Goal: Task Accomplishment & Management: Manage account settings

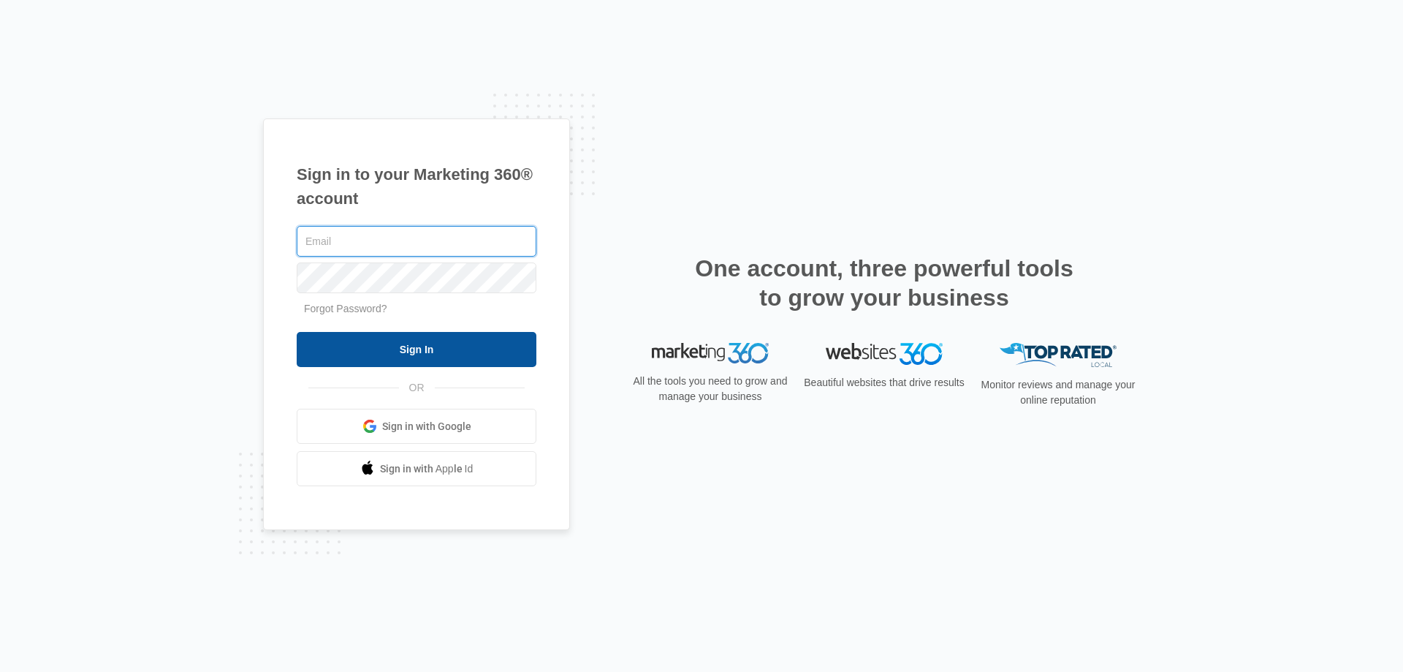
type input "[EMAIL_ADDRESS][DOMAIN_NAME]"
click at [488, 357] on input "Sign In" at bounding box center [417, 349] width 240 height 35
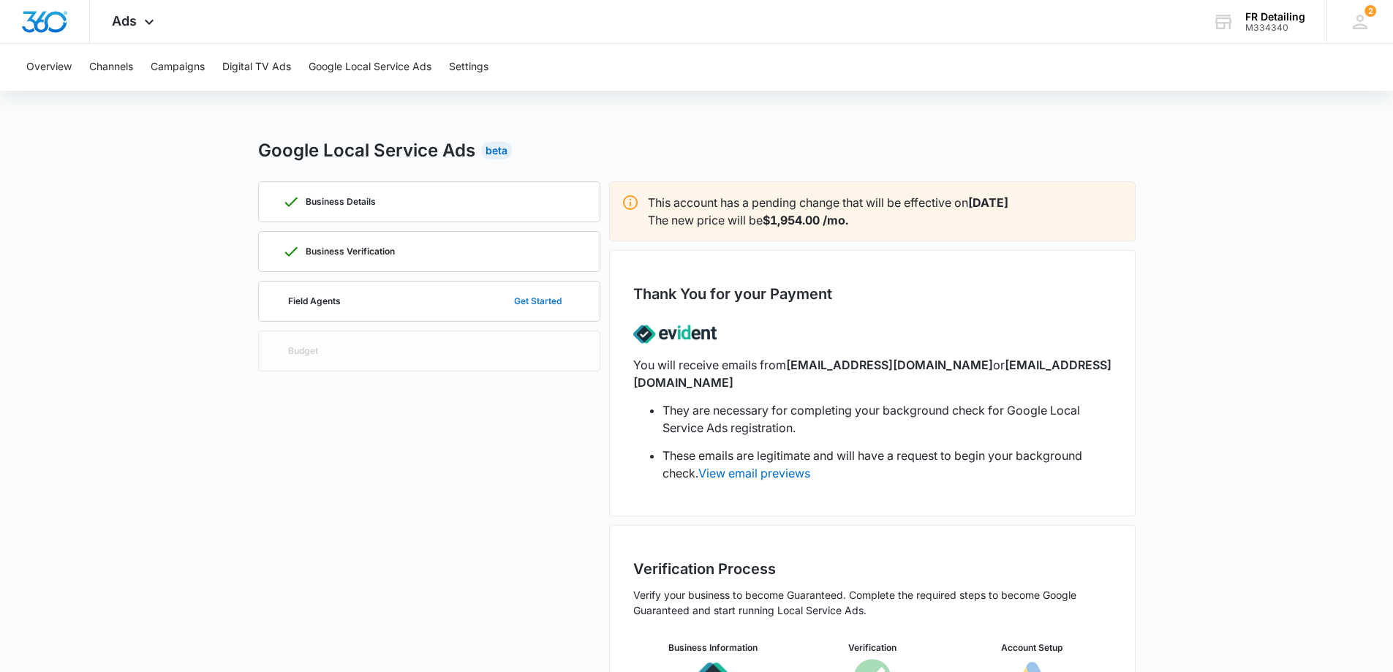
click at [531, 306] on button "Get Started" at bounding box center [537, 301] width 77 height 35
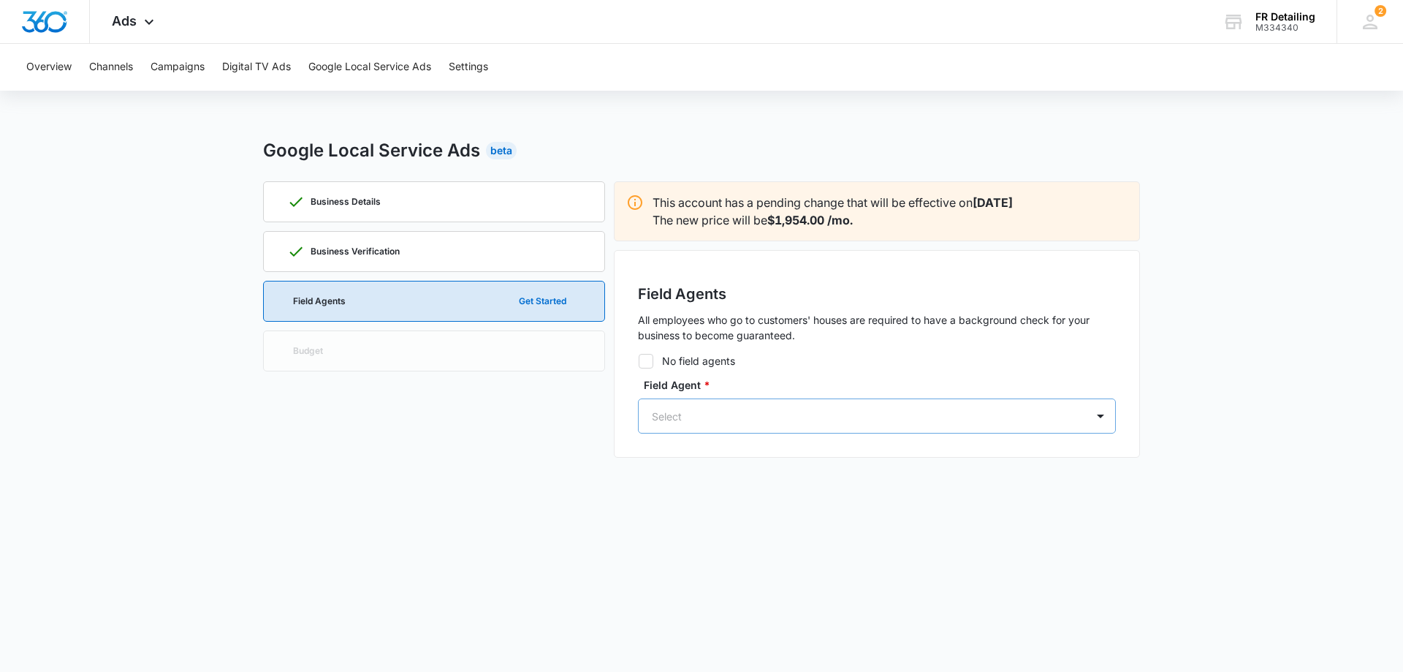
click at [752, 423] on div at bounding box center [859, 416] width 415 height 18
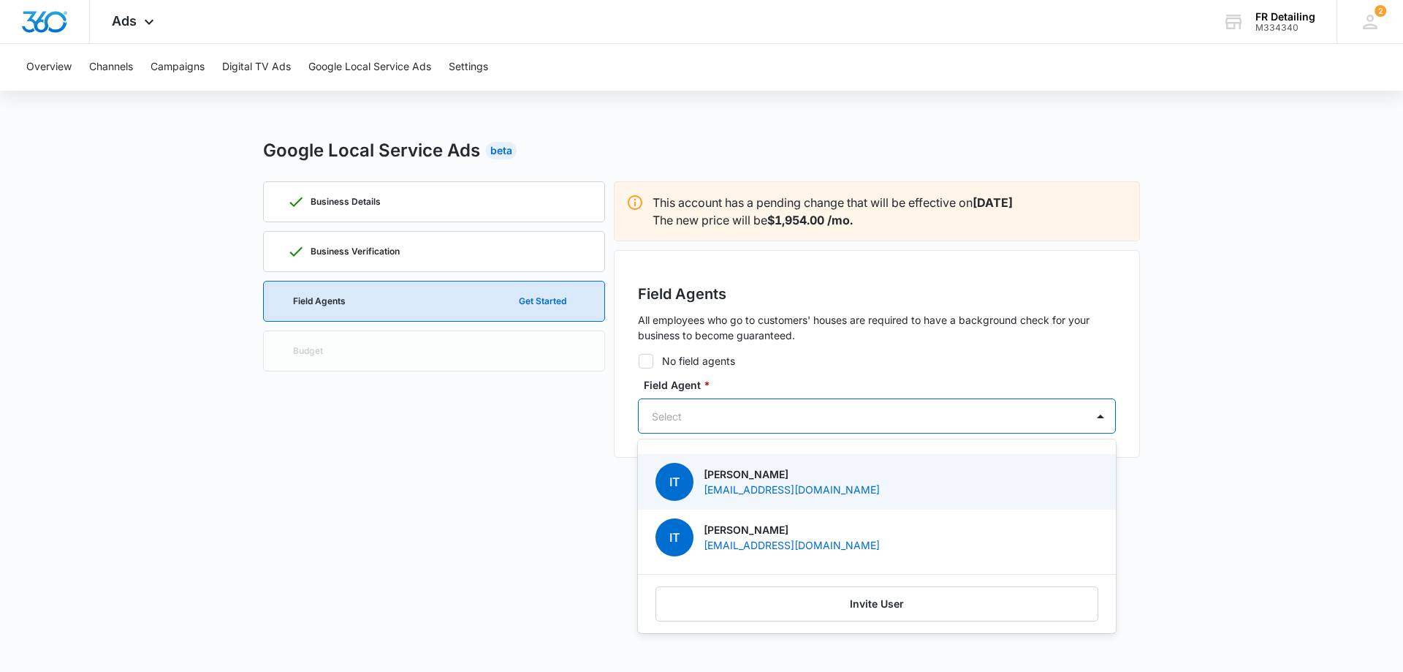
click at [768, 475] on p "Isaac Tigges" at bounding box center [792, 473] width 176 height 15
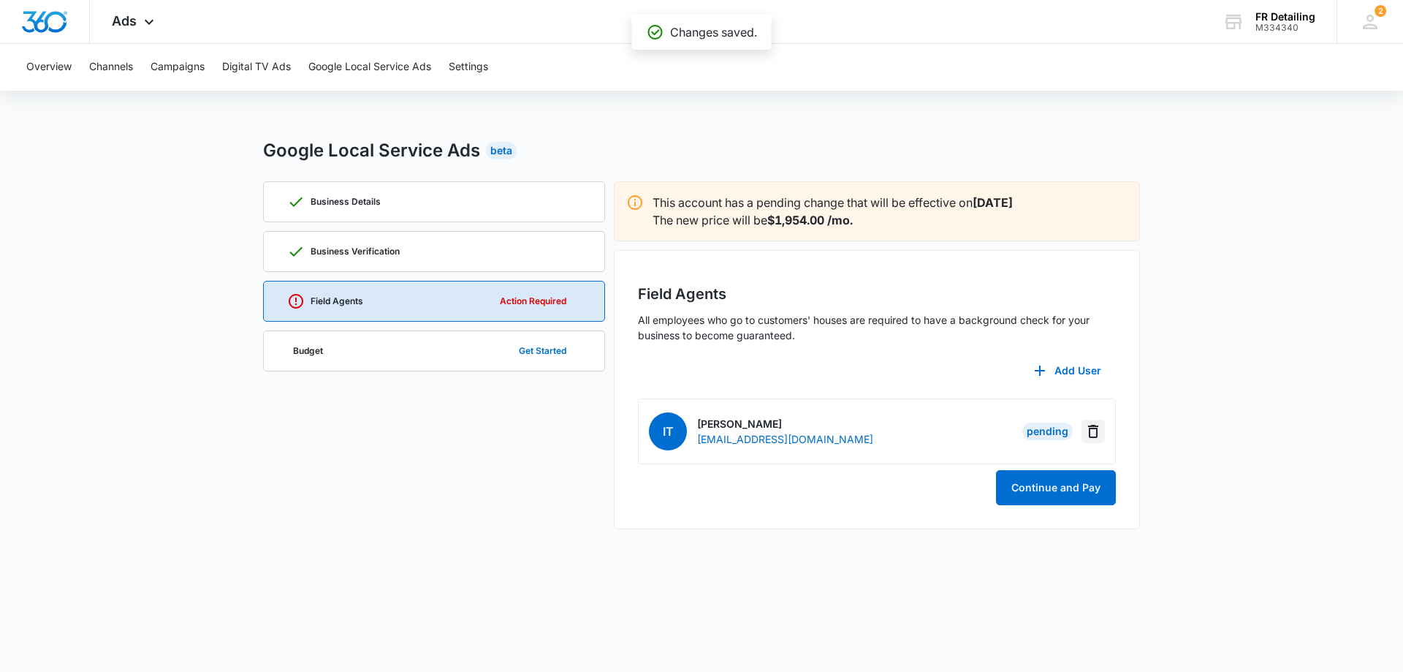
click at [1094, 436] on icon "Delete" at bounding box center [1093, 431] width 10 height 13
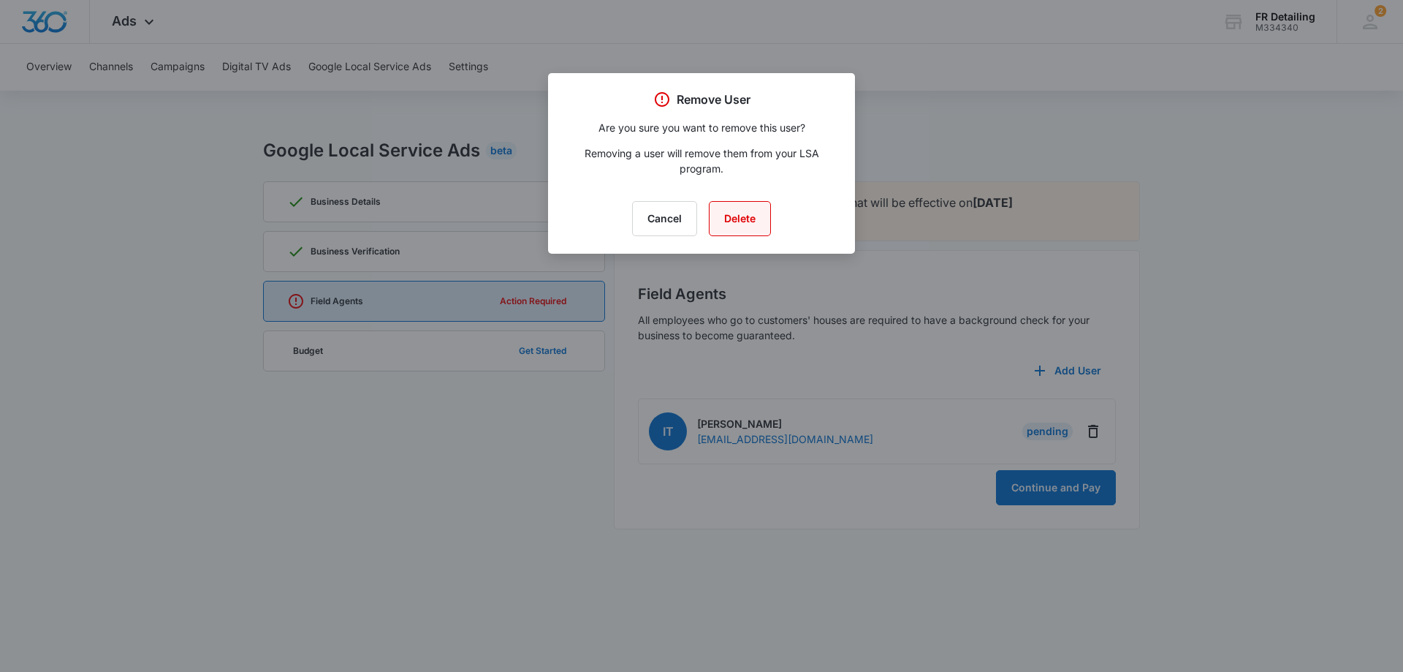
click at [744, 216] on button "Delete" at bounding box center [740, 218] width 62 height 35
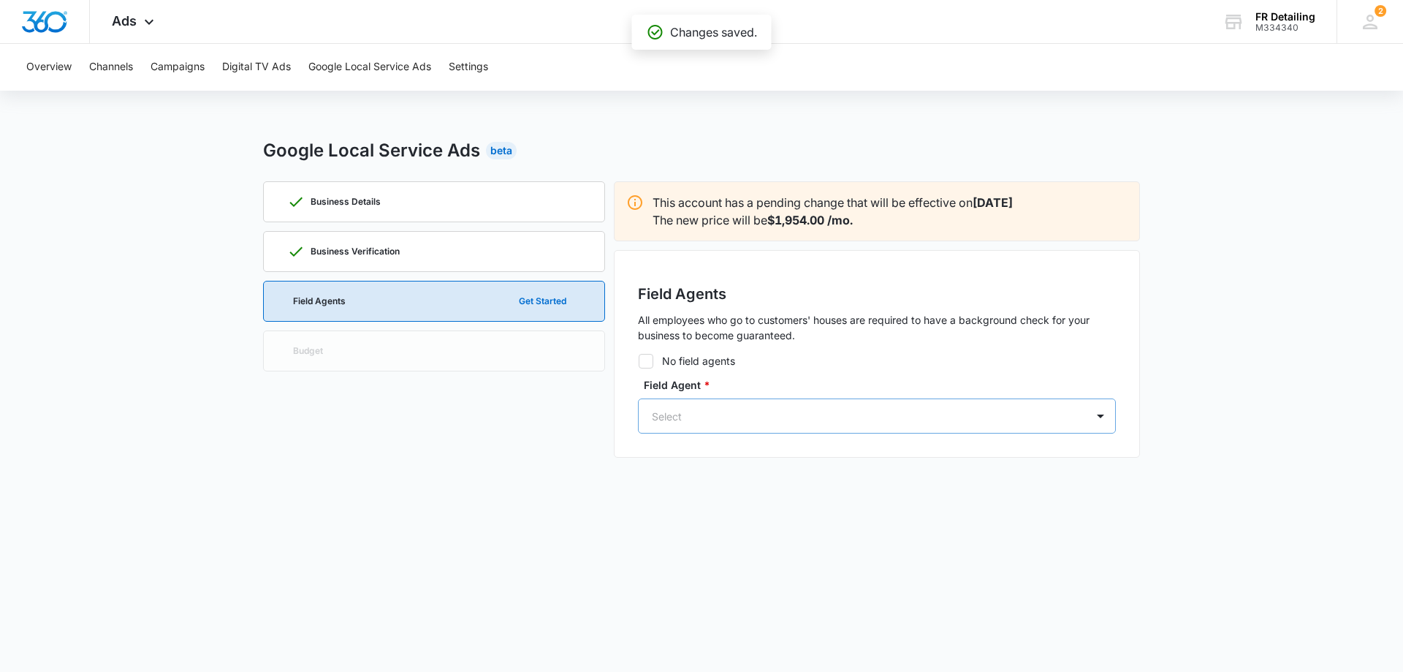
click at [954, 411] on div at bounding box center [859, 416] width 415 height 18
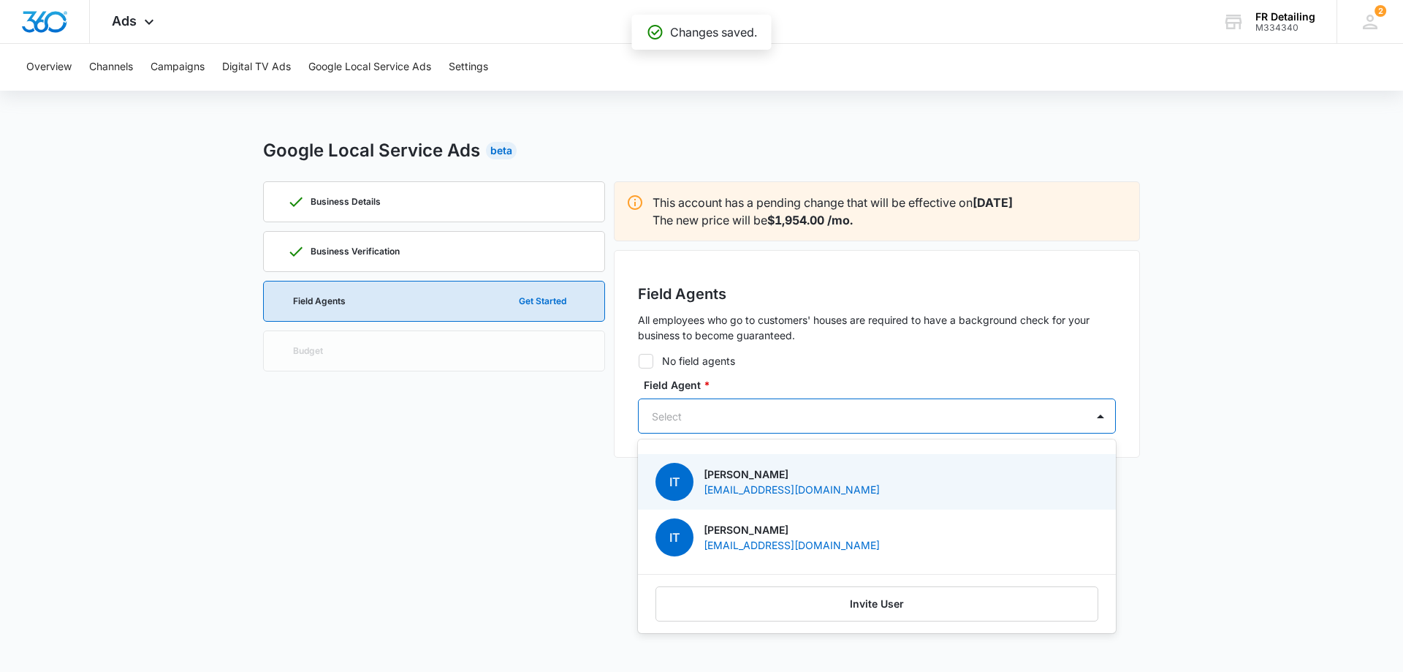
click at [773, 531] on p "Isaac Tigges" at bounding box center [792, 529] width 176 height 15
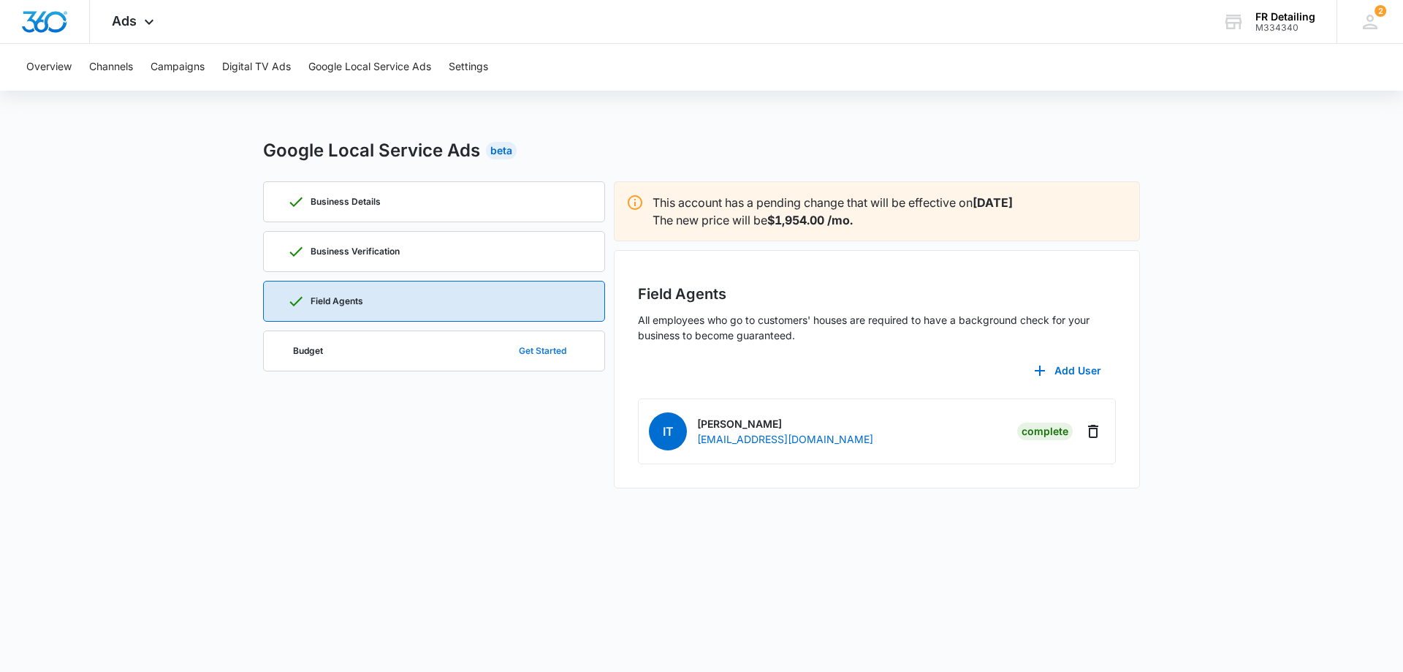
click at [532, 354] on button "Get Started" at bounding box center [542, 350] width 77 height 35
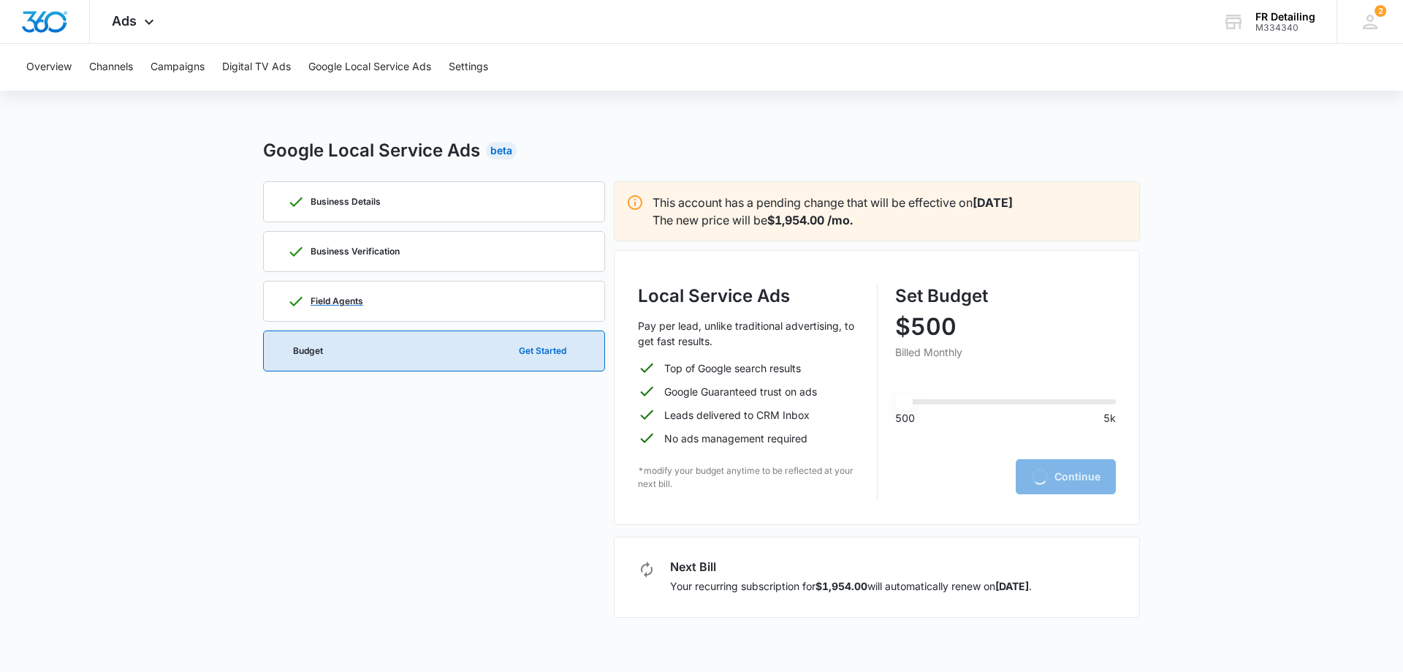
drag, startPoint x: 362, startPoint y: 303, endPoint x: 364, endPoint y: 311, distance: 8.3
click at [362, 303] on p "Field Agents" at bounding box center [337, 301] width 53 height 9
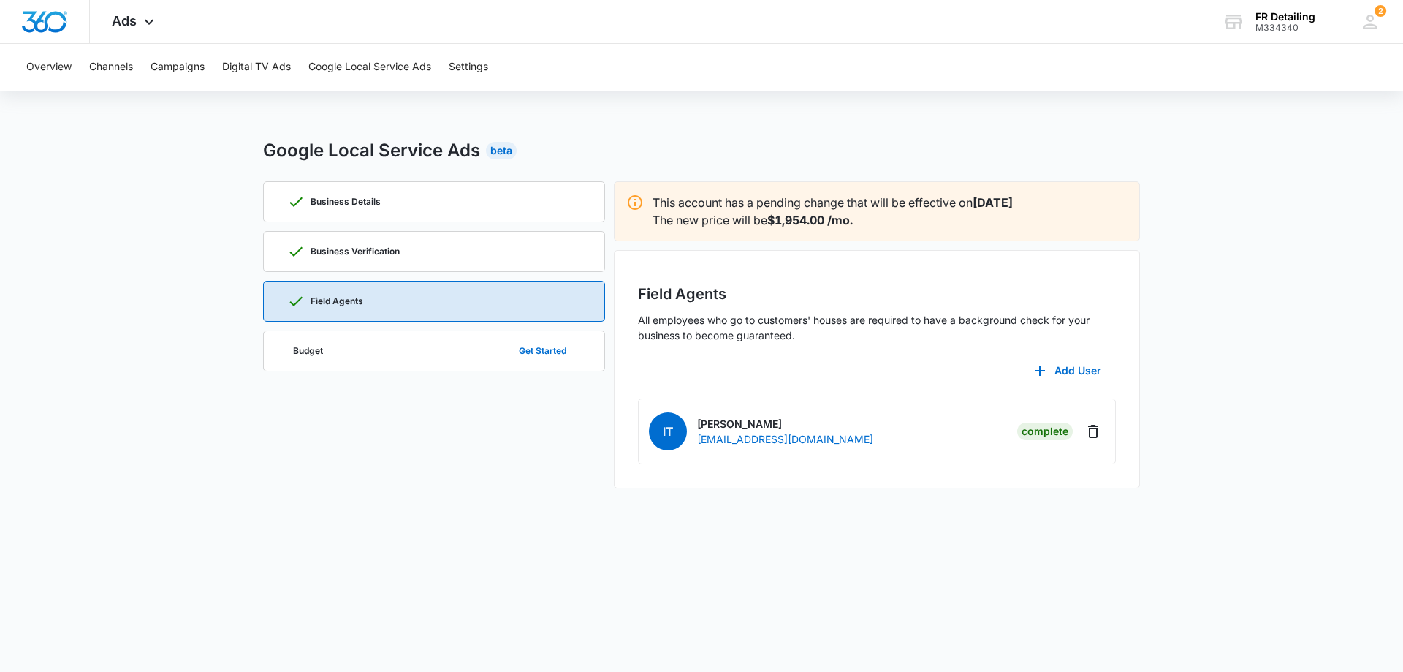
click at [406, 346] on div "Budget Get Started" at bounding box center [434, 350] width 294 height 39
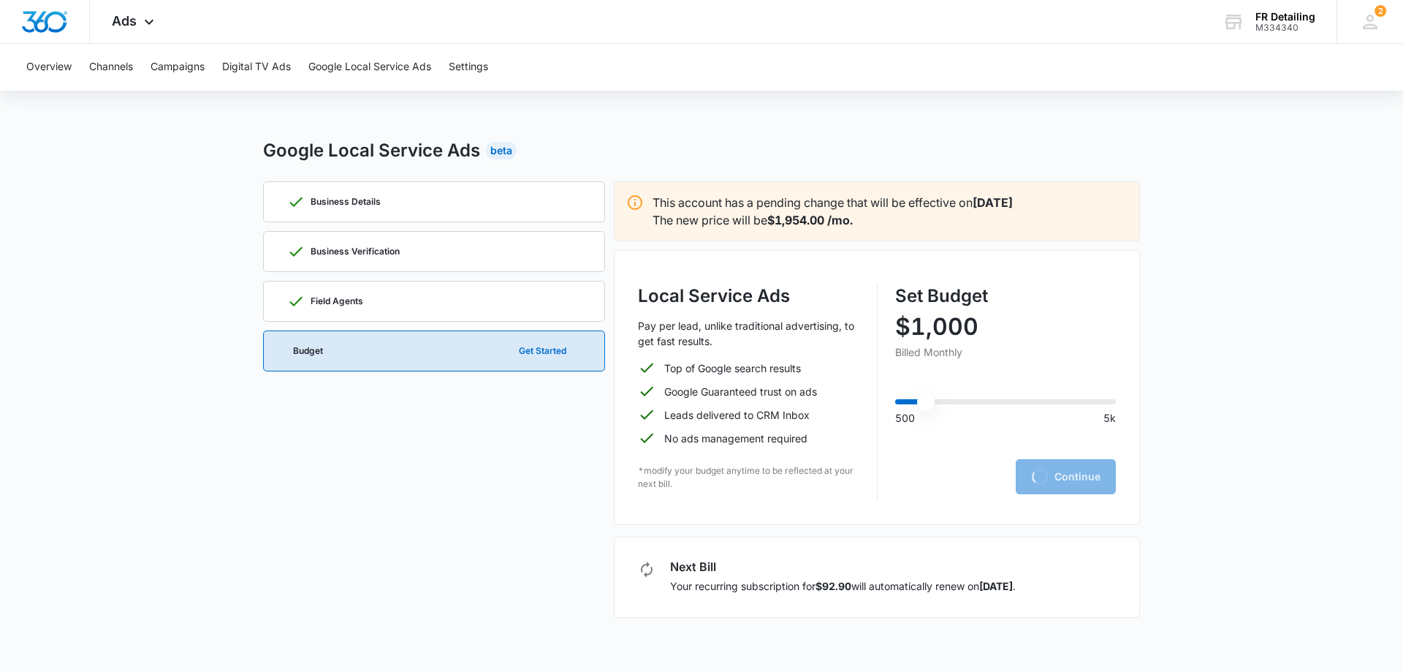
drag, startPoint x: 920, startPoint y: 395, endPoint x: 930, endPoint y: 405, distance: 14.5
click at [930, 404] on input "range" at bounding box center [1005, 401] width 221 height 5
drag, startPoint x: 917, startPoint y: 399, endPoint x: 910, endPoint y: 405, distance: 9.4
click at [910, 404] on input "range" at bounding box center [1005, 401] width 221 height 5
drag, startPoint x: 912, startPoint y: 406, endPoint x: 858, endPoint y: 406, distance: 54.1
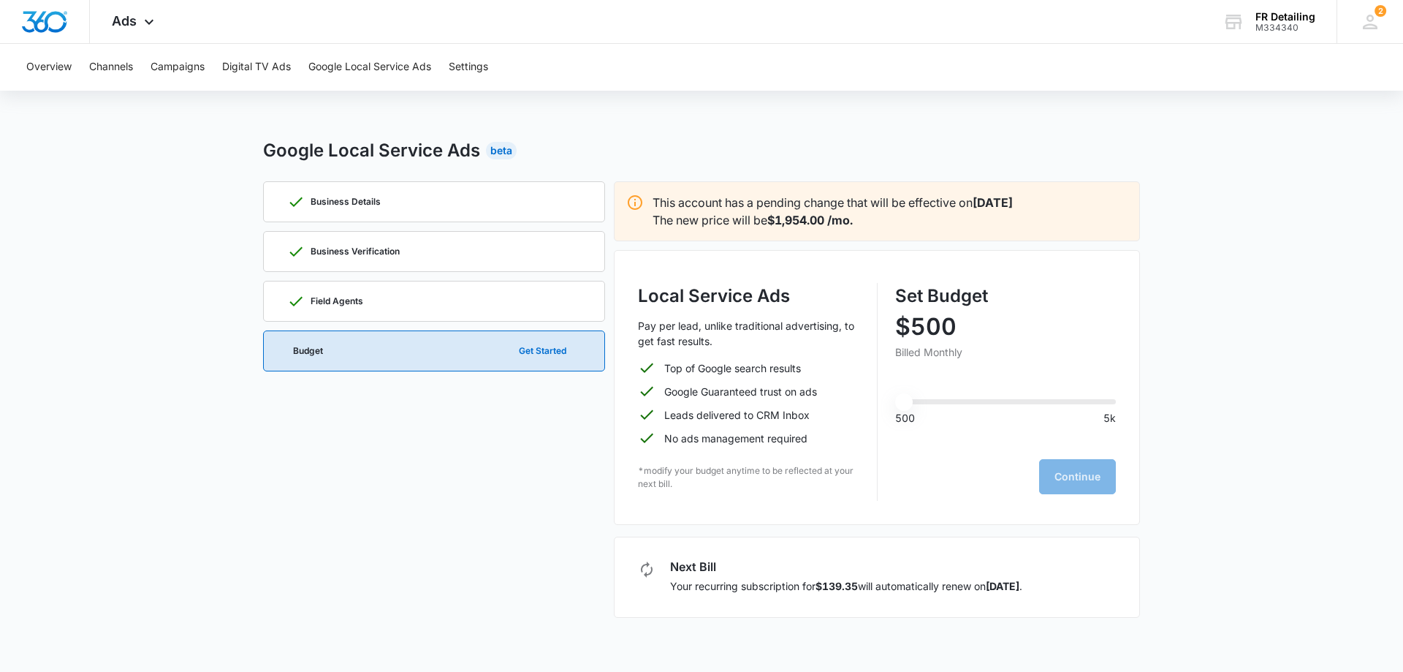
click at [895, 404] on input "range" at bounding box center [1005, 401] width 221 height 5
drag, startPoint x: 913, startPoint y: 400, endPoint x: 985, endPoint y: 400, distance: 71.6
click at [985, 400] on input "range" at bounding box center [1005, 401] width 221 height 5
drag, startPoint x: 958, startPoint y: 403, endPoint x: 911, endPoint y: 402, distance: 47.5
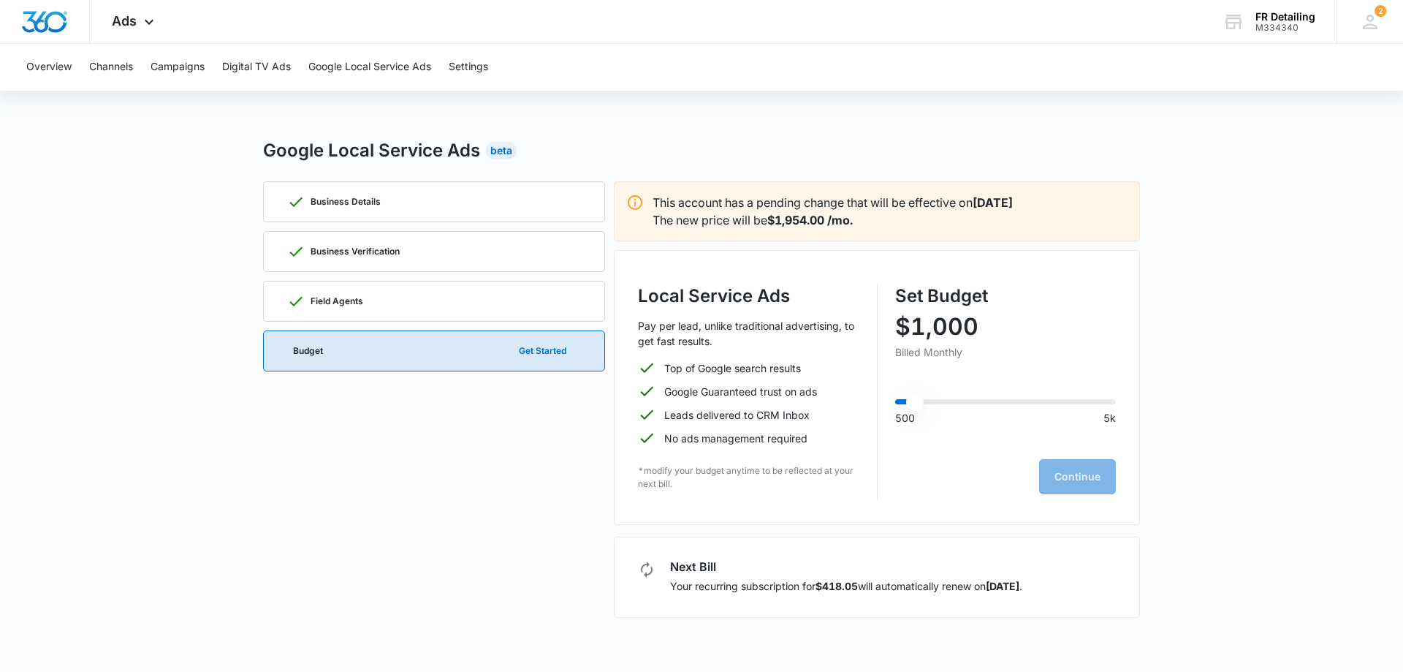
click at [911, 402] on input "range" at bounding box center [1005, 401] width 221 height 5
drag, startPoint x: 914, startPoint y: 406, endPoint x: 882, endPoint y: 409, distance: 32.3
type input "500"
click at [900, 404] on input "range" at bounding box center [1005, 401] width 221 height 5
click at [1092, 477] on div "Set Budget $500 Billed Monthly 500 5k Continue" at bounding box center [1005, 392] width 221 height 218
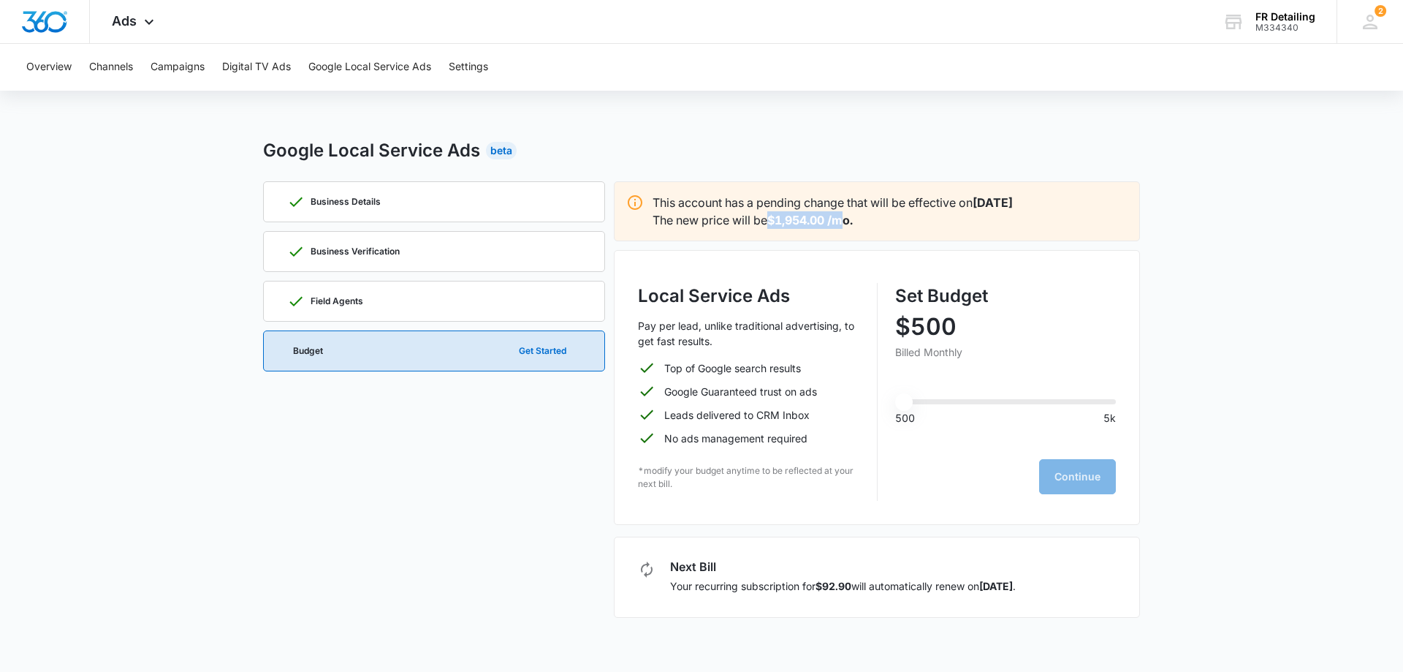
drag, startPoint x: 768, startPoint y: 229, endPoint x: 935, endPoint y: 228, distance: 166.7
click at [892, 230] on div "This account has a pending change that will be effective on Sep 10 The new pric…" at bounding box center [877, 211] width 526 height 60
click at [936, 228] on div "The new price will be $1,954.00 /mo." at bounding box center [890, 220] width 475 height 18
click at [988, 213] on div "The new price will be $1,954.00 /mo." at bounding box center [890, 220] width 475 height 18
click at [1236, 206] on main "Google Local Service Ads Beta Business Details Business Verification Field Agen…" at bounding box center [701, 386] width 1403 height 498
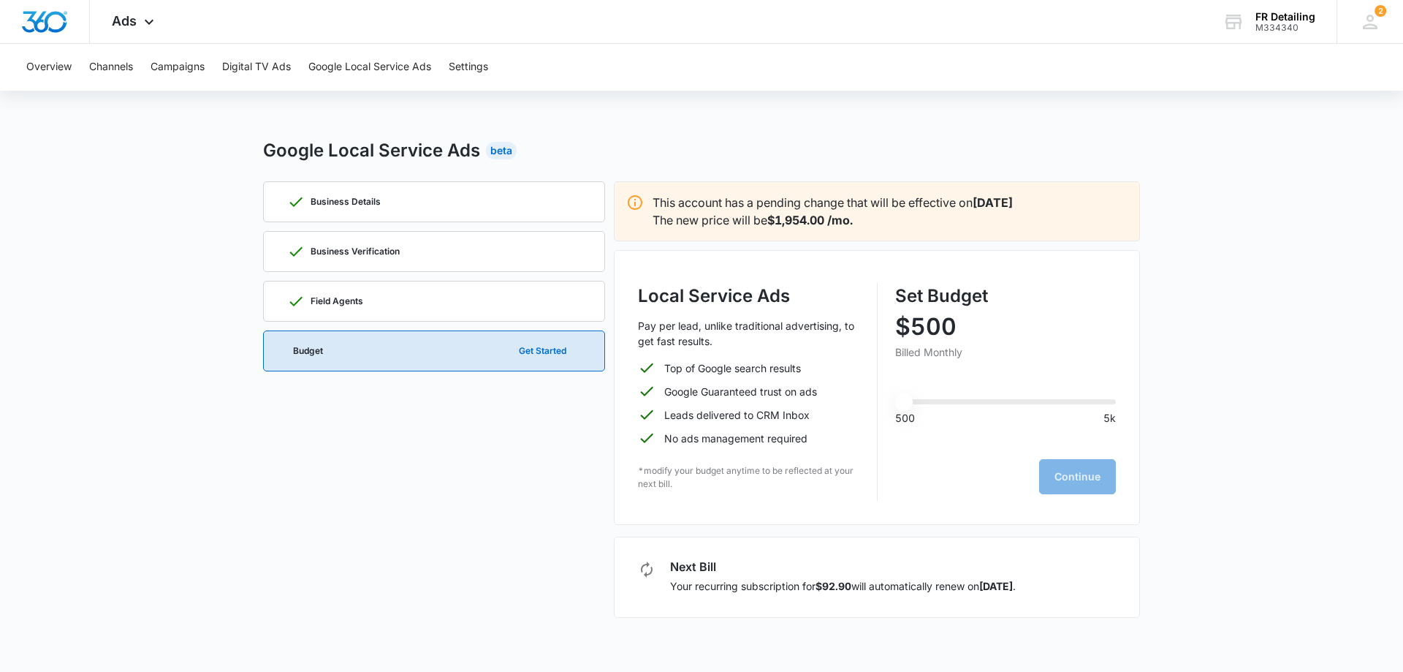
click at [502, 388] on div "Business Details Business Verification Field Agents Budget Get Started" at bounding box center [434, 399] width 342 height 436
click at [171, 212] on main "Google Local Service Ads Beta Business Details Business Verification Field Agen…" at bounding box center [701, 386] width 1403 height 498
click at [416, 430] on div "Business Details Business Verification Field Agents Budget Get Started" at bounding box center [434, 399] width 342 height 436
click at [449, 304] on div "Field Agents" at bounding box center [434, 300] width 294 height 39
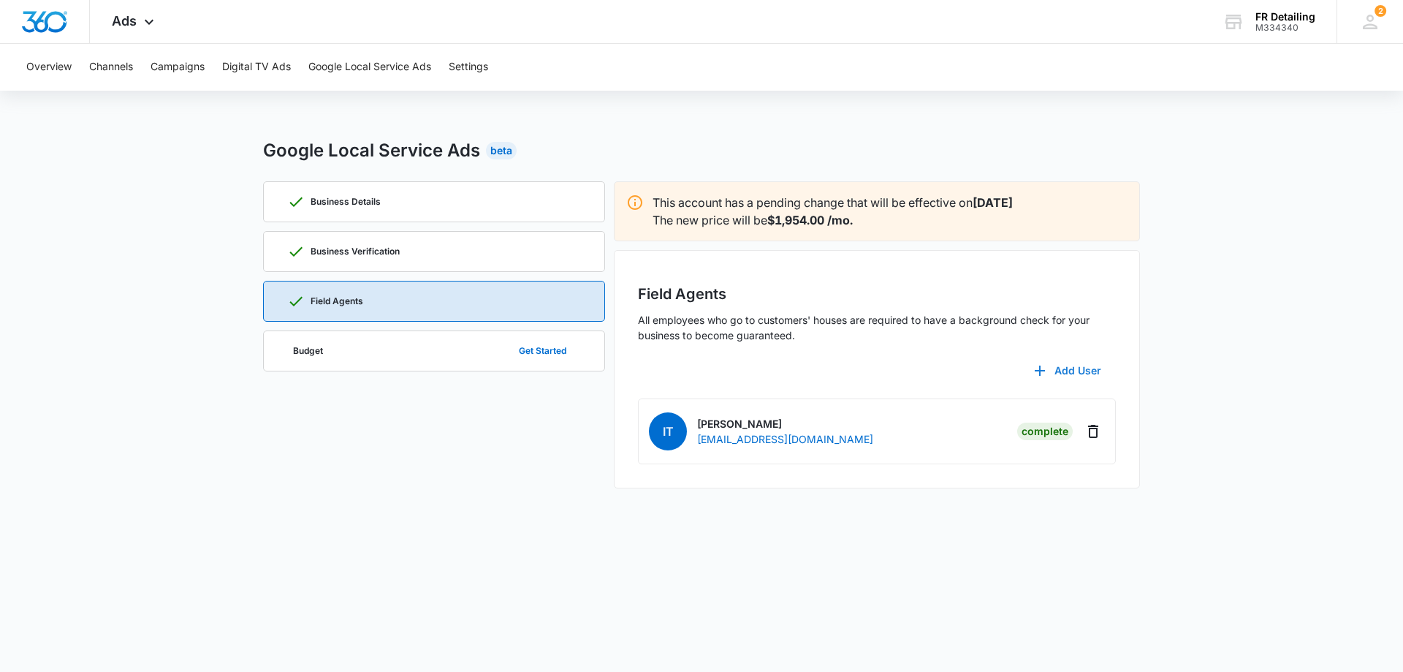
click at [1075, 365] on button "Add User" at bounding box center [1068, 370] width 96 height 35
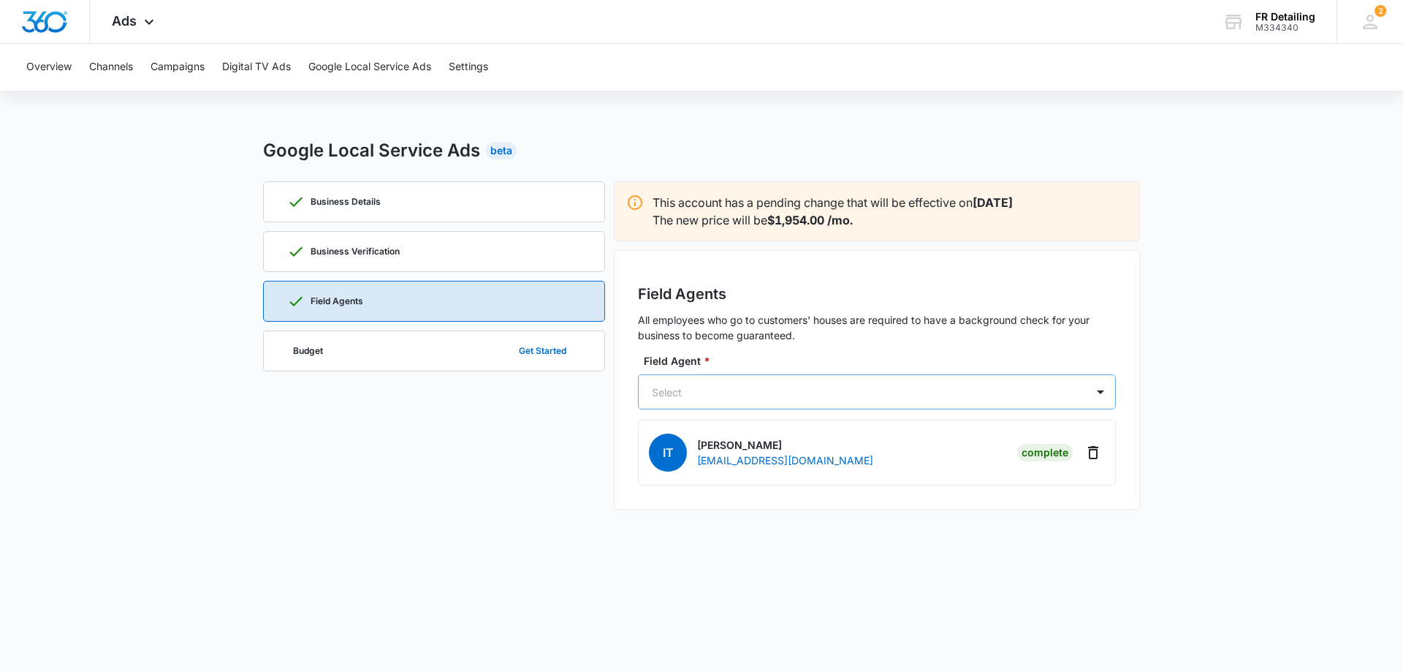
click at [794, 406] on div "Select" at bounding box center [862, 392] width 447 height 33
click at [534, 425] on div "Business Details Business Verification Field Agents Budget Get Started" at bounding box center [434, 345] width 342 height 328
click at [912, 347] on div "Field Agents All employees who go to customers' houses are required to have a b…" at bounding box center [877, 379] width 526 height 259
click at [64, 11] on img "Dashboard" at bounding box center [44, 22] width 47 height 22
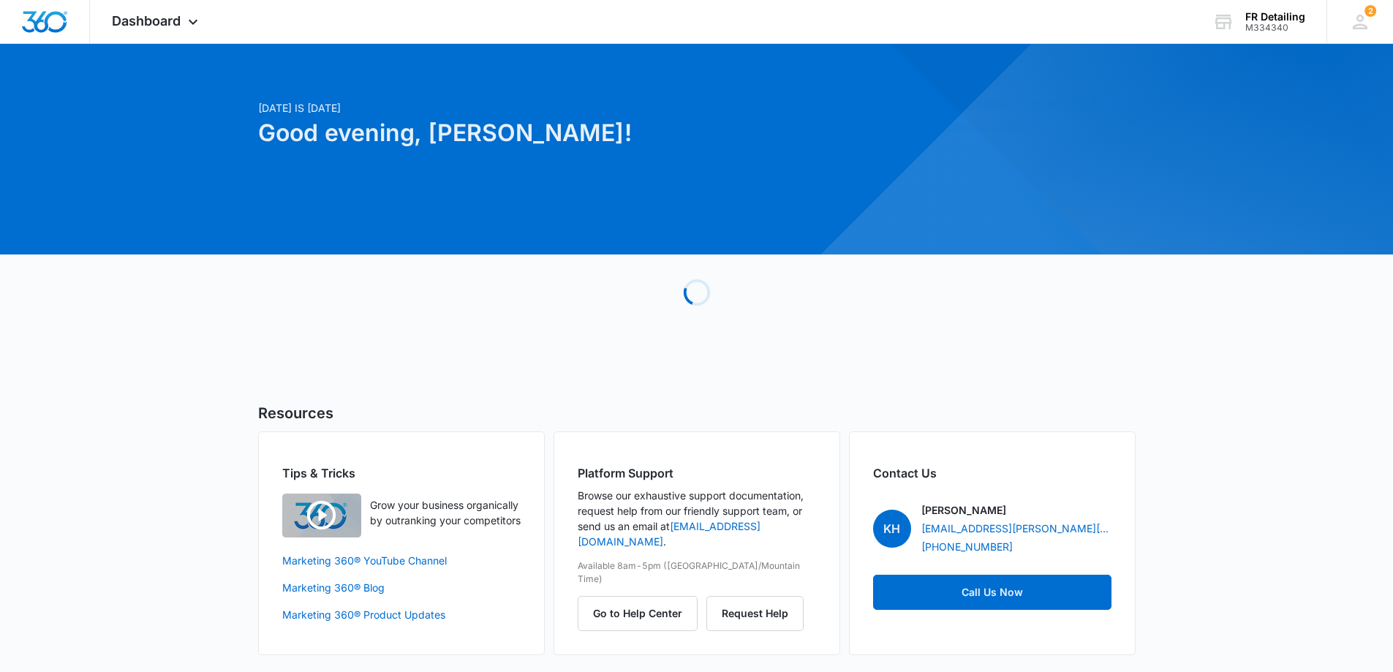
scroll to position [10, 0]
